Goal: Information Seeking & Learning: Learn about a topic

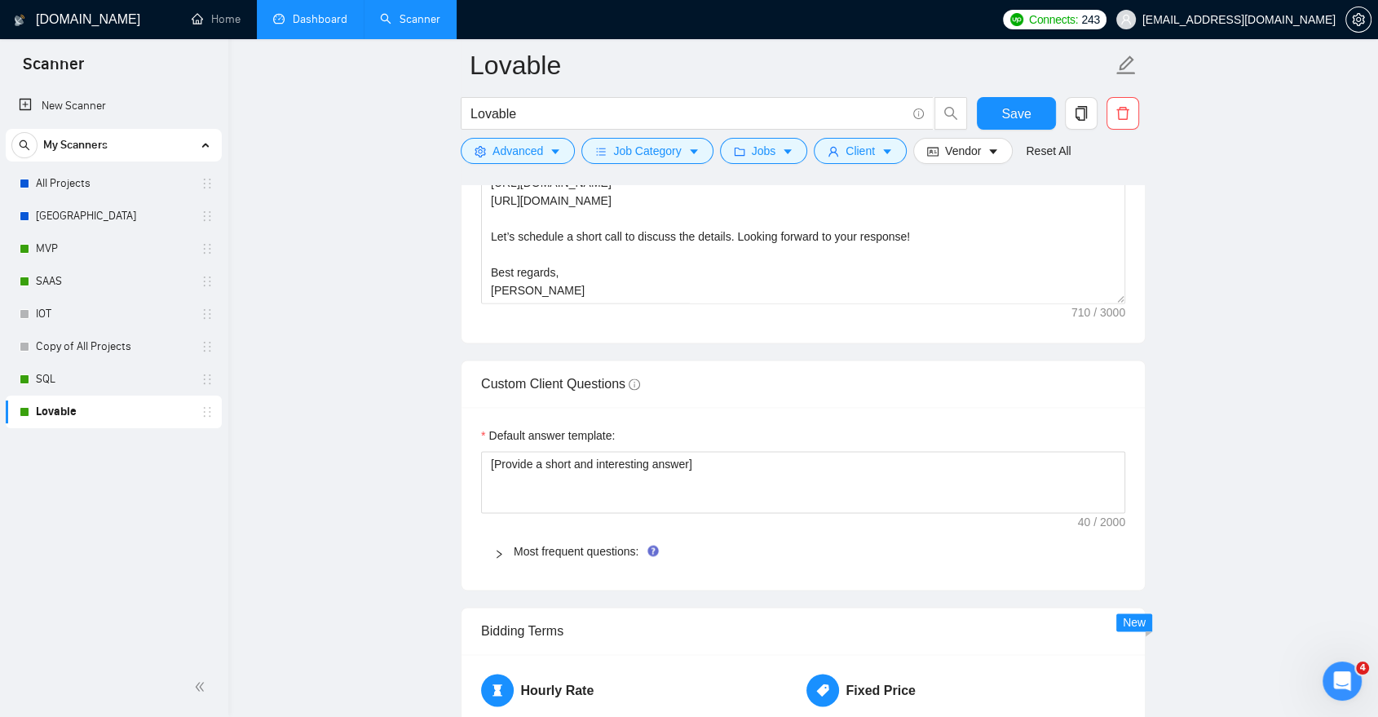
click at [306, 18] on link "Dashboard" at bounding box center [310, 19] width 74 height 14
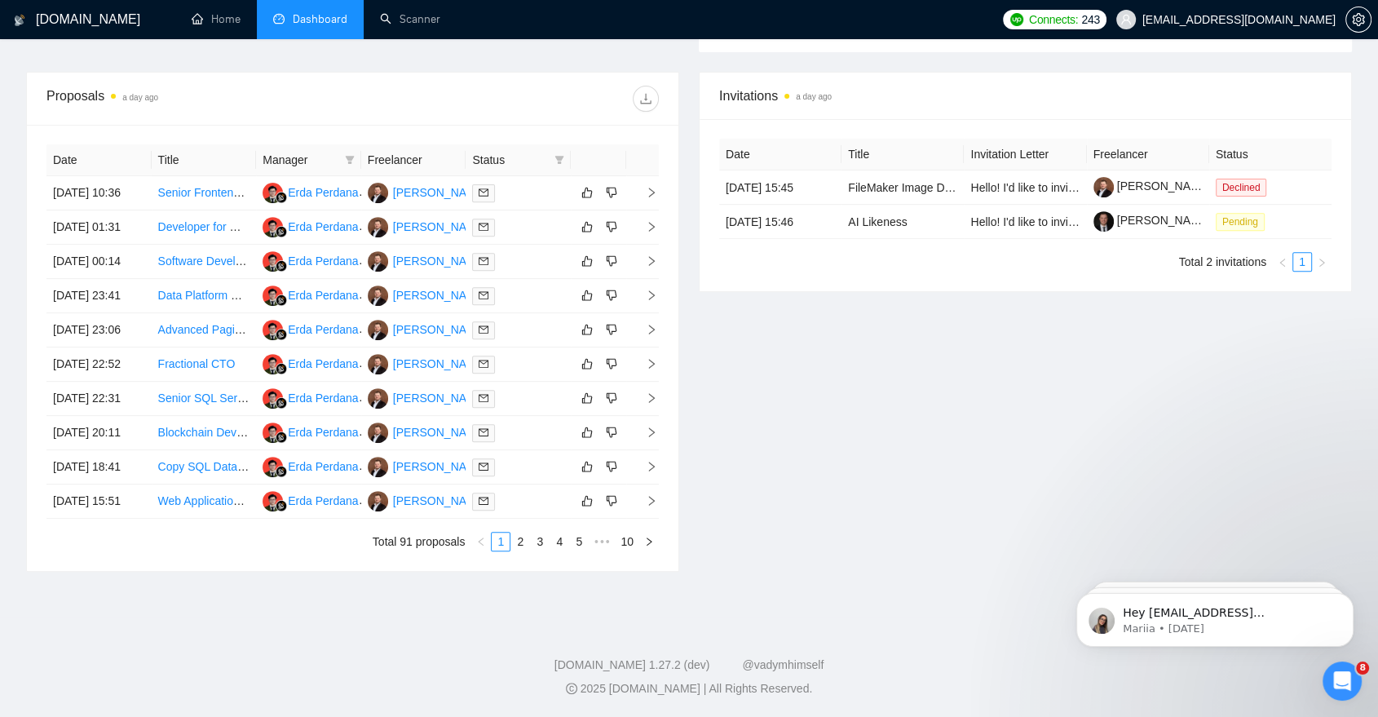
scroll to position [728, 0]
click at [528, 548] on link "2" at bounding box center [520, 541] width 18 height 18
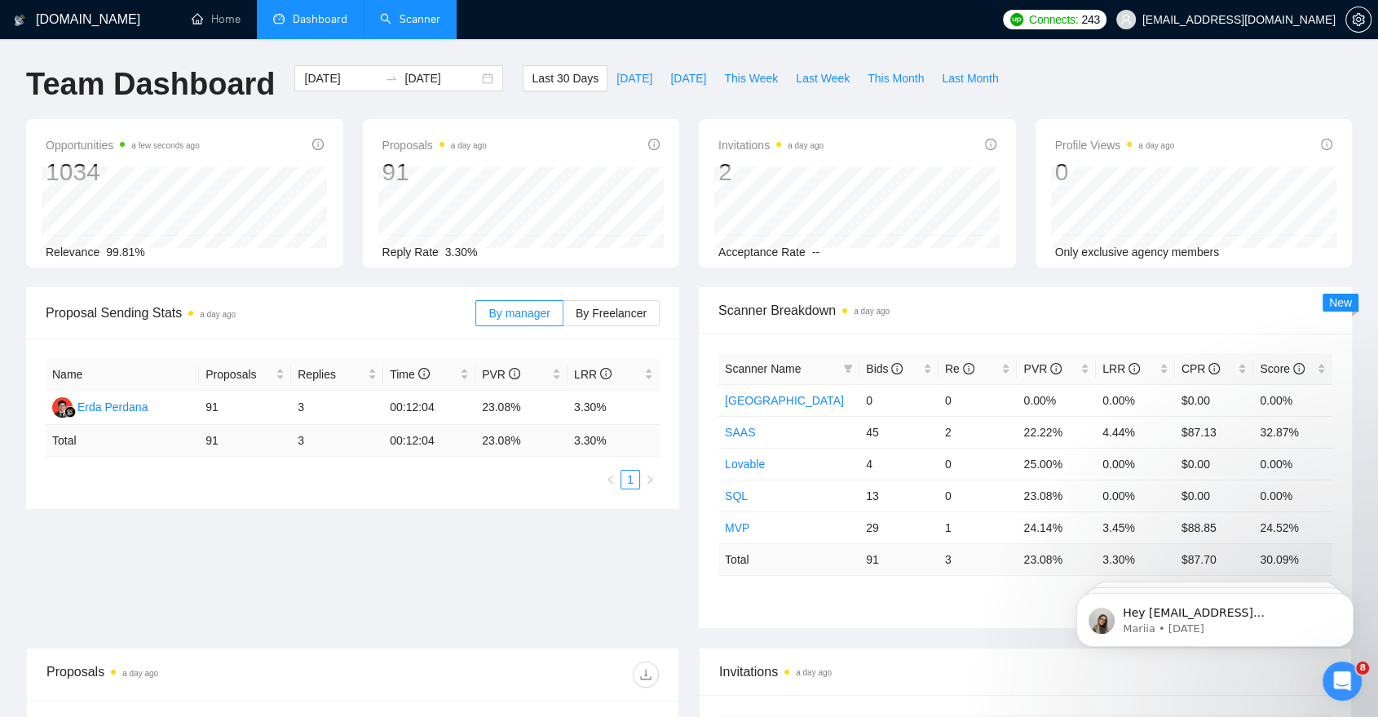
click at [415, 17] on link "Scanner" at bounding box center [410, 19] width 60 height 14
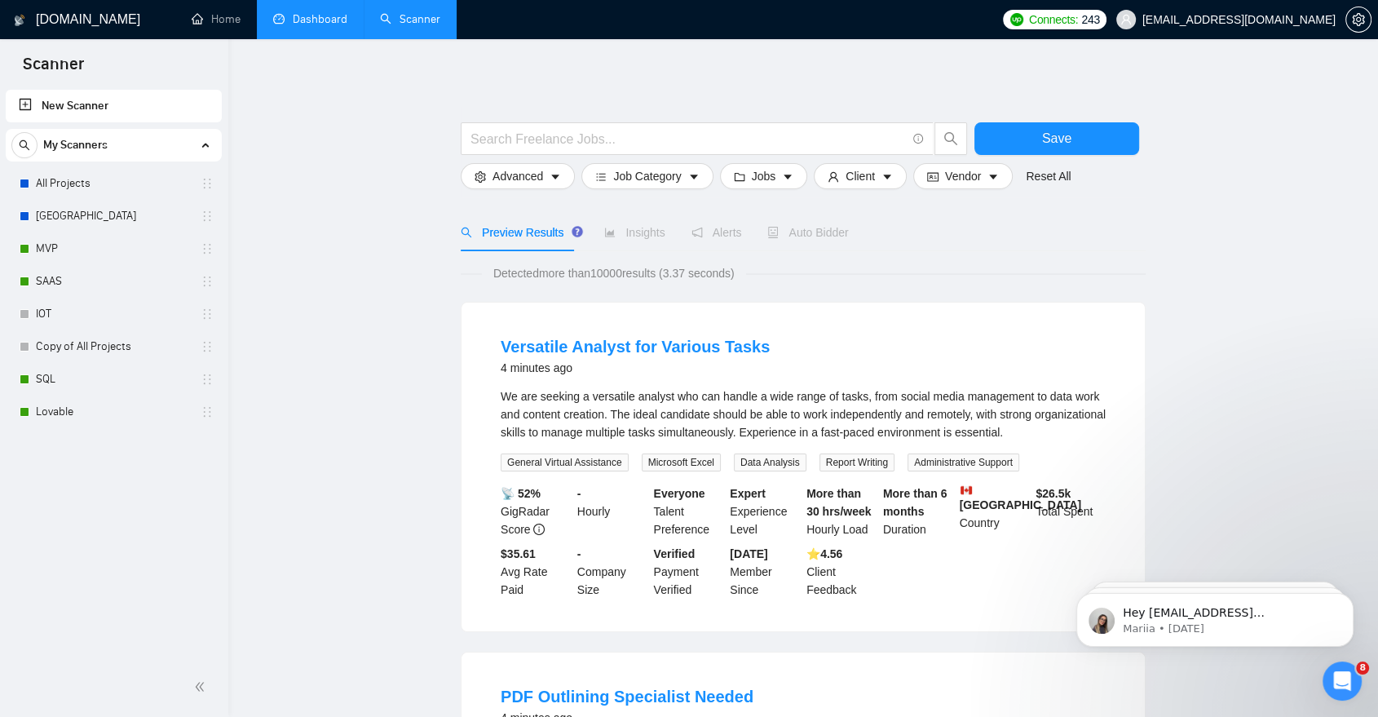
click at [313, 26] on link "Dashboard" at bounding box center [310, 19] width 74 height 14
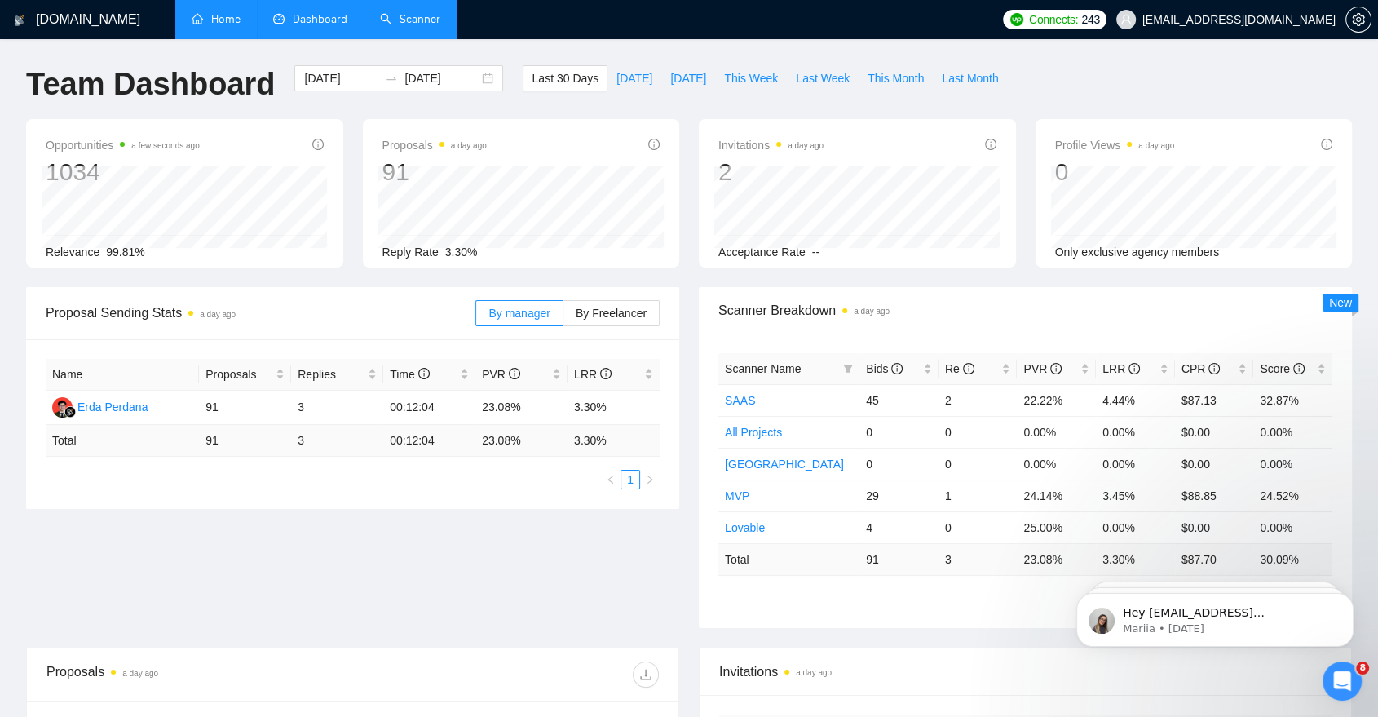
click at [241, 20] on link "Home" at bounding box center [216, 19] width 49 height 14
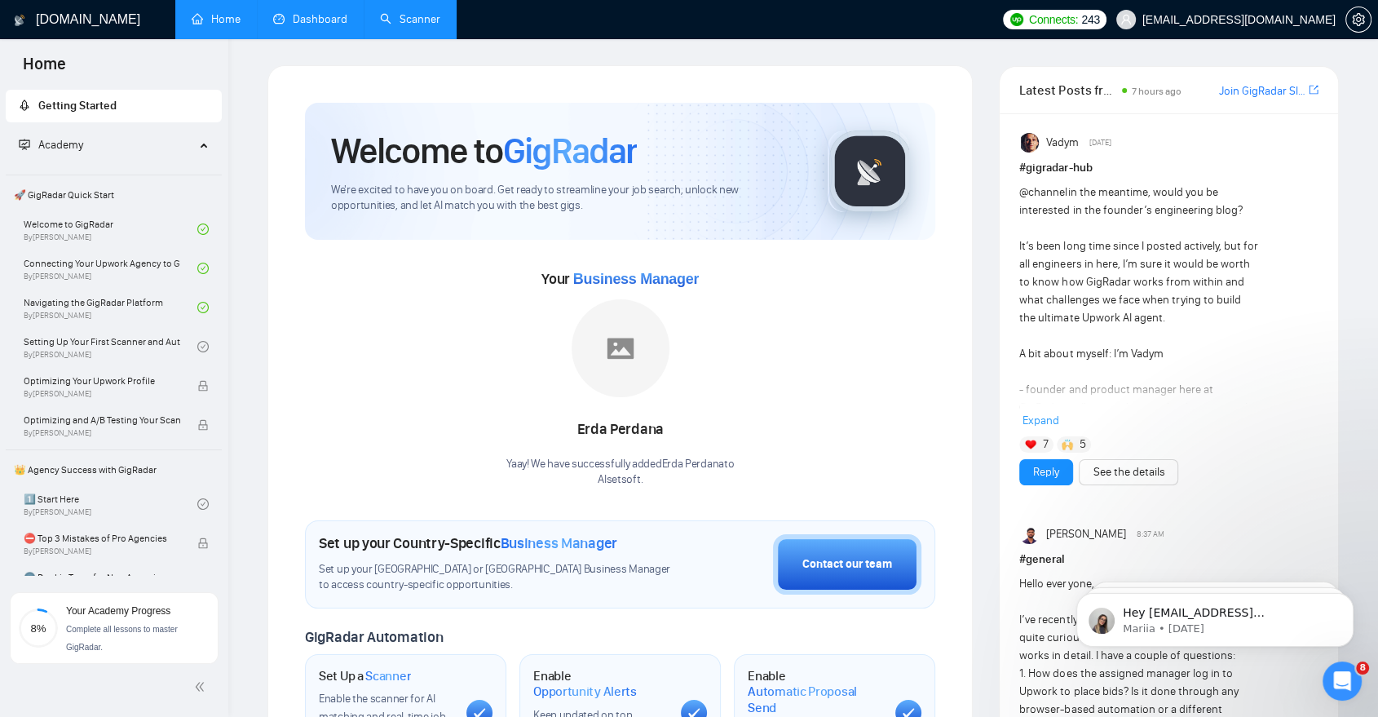
click at [104, 616] on span "Your Academy Progress" at bounding box center [118, 610] width 104 height 11
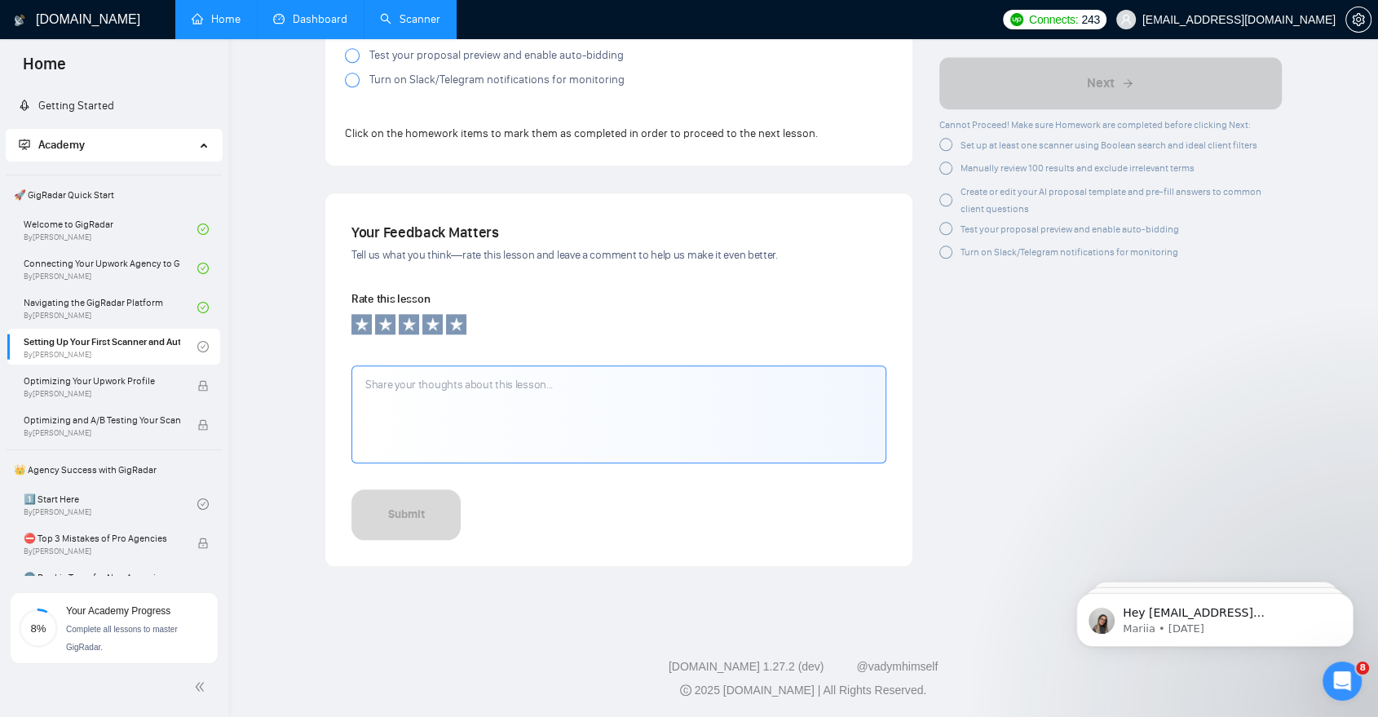
scroll to position [1427, 0]
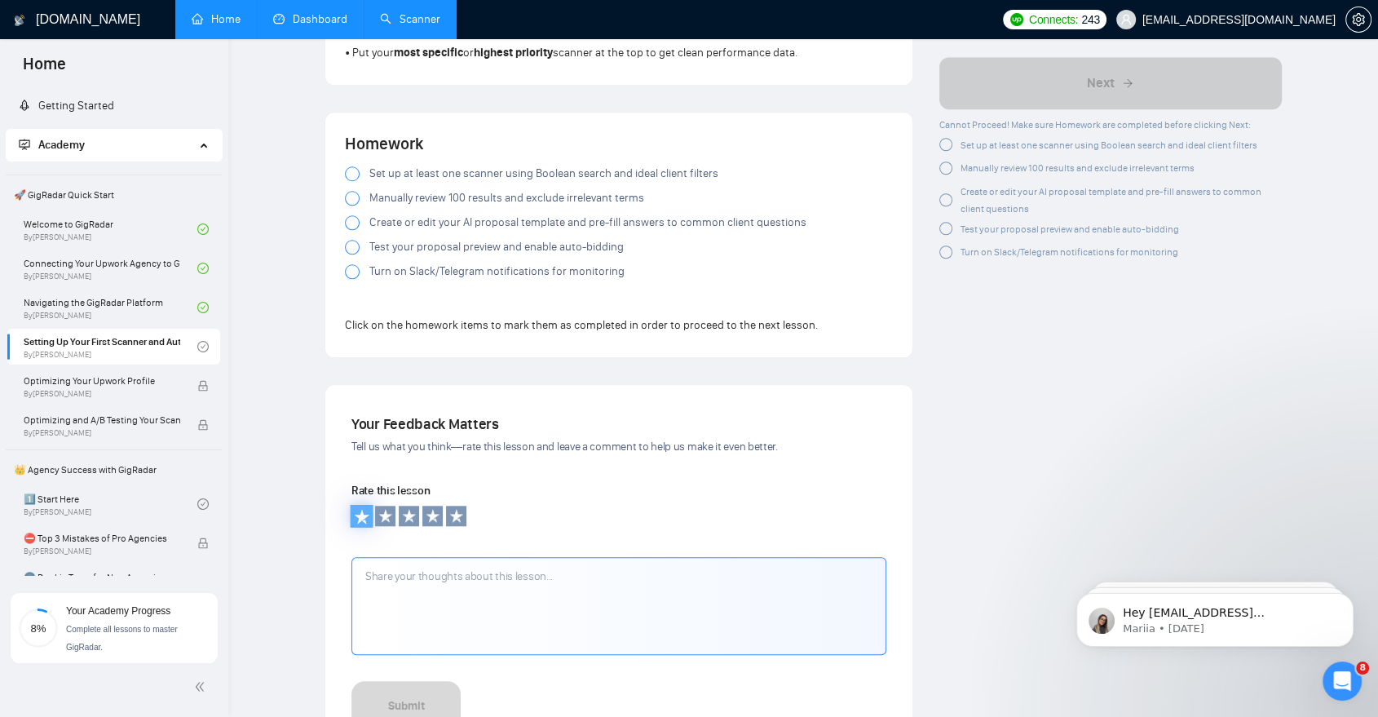
click at [364, 514] on icon at bounding box center [361, 515] width 15 height 15
click at [419, 709] on div "Submit" at bounding box center [406, 711] width 37 height 18
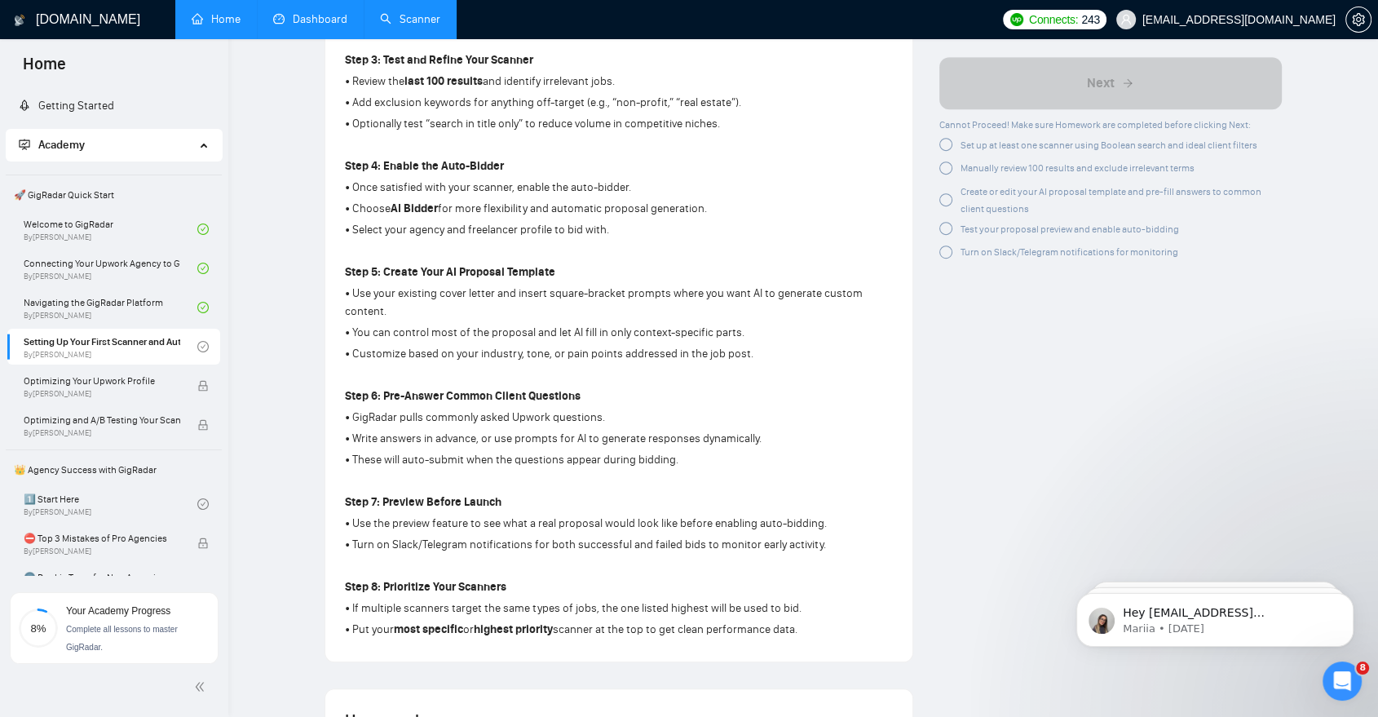
scroll to position [851, 0]
